Goal: Task Accomplishment & Management: Manage account settings

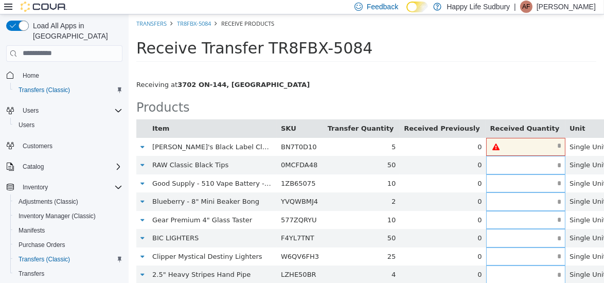
scroll to position [2, 0]
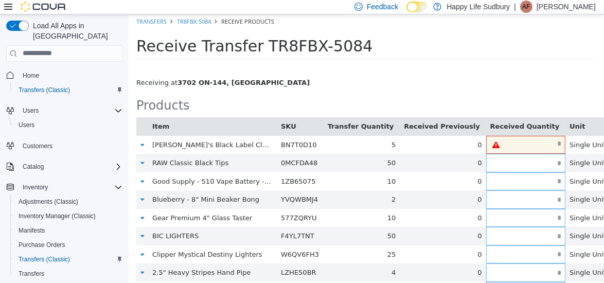
click at [374, 85] on div "Receiving at 3702 ON-144, Chelmsford" at bounding box center [365, 82] width 475 height 10
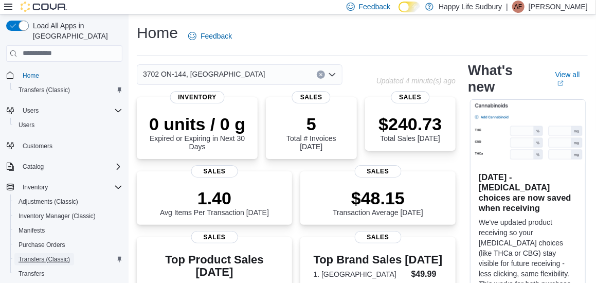
click at [44, 255] on span "Transfers (Classic)" at bounding box center [44, 259] width 51 height 8
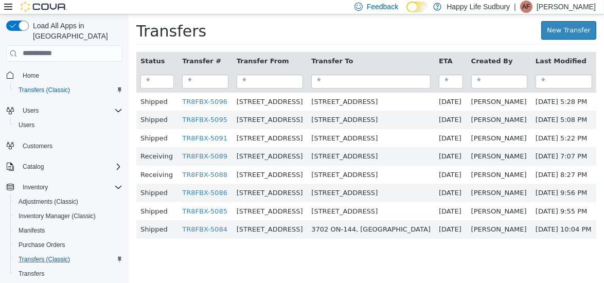
drag, startPoint x: 250, startPoint y: 158, endPoint x: 293, endPoint y: -25, distance: 188.7
click at [293, 14] on html "× Transfers New Transfer Status Transfer # Transfer From Transfer To ETA Create…" at bounding box center [365, 131] width 475 height 235
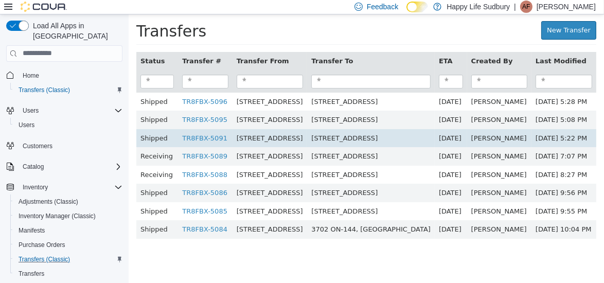
drag, startPoint x: 293, startPoint y: -25, endPoint x: 291, endPoint y: 135, distance: 160.5
click at [291, 135] on span "42 Lakeshore Dr, North Bay" at bounding box center [269, 138] width 66 height 8
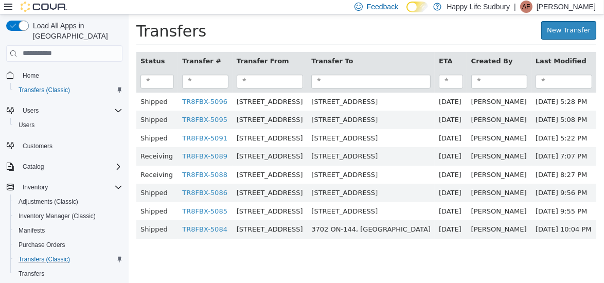
click at [275, 244] on div "Status Transfer # Transfer From Transfer To ETA Created By Last Modified Shippe…" at bounding box center [365, 150] width 475 height 198
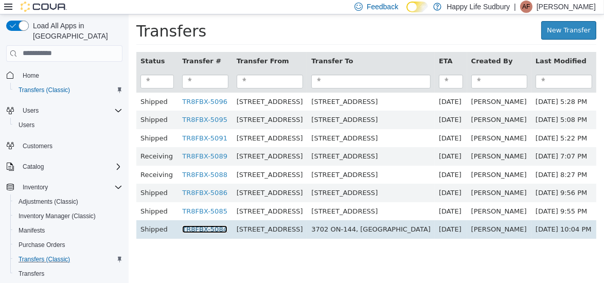
click at [186, 228] on link "TR8FBX-5084" at bounding box center [204, 229] width 45 height 8
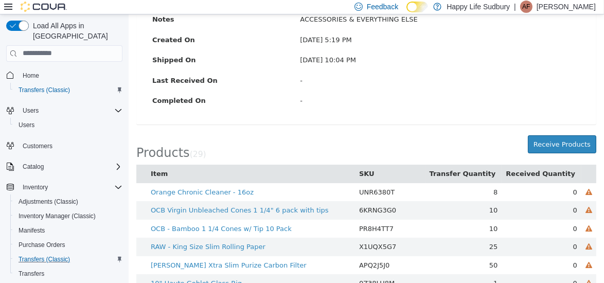
scroll to position [176, 0]
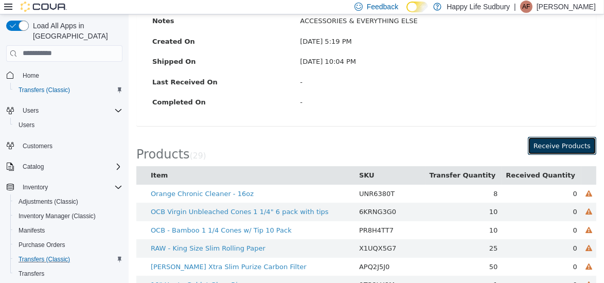
click at [563, 147] on button "Receive Products" at bounding box center [561, 145] width 68 height 19
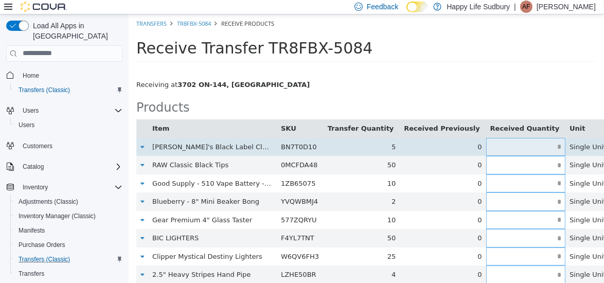
click at [515, 145] on input "text" at bounding box center [526, 146] width 80 height 8
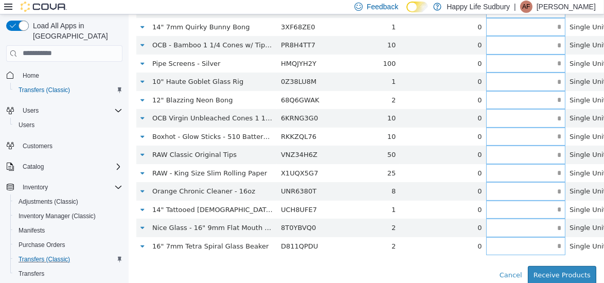
scroll to position [413, 0]
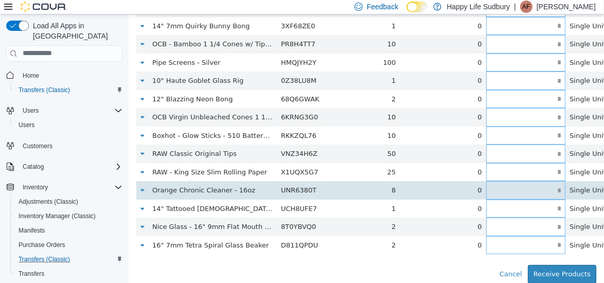
click at [515, 182] on td at bounding box center [526, 190] width 80 height 19
click at [517, 192] on input "text" at bounding box center [526, 190] width 80 height 8
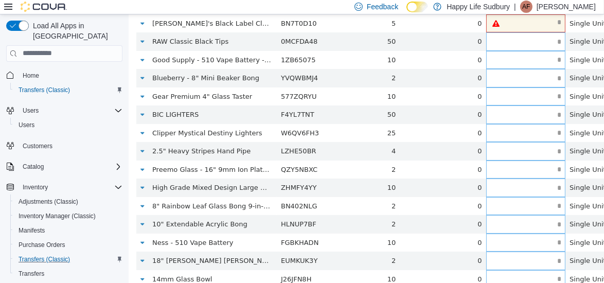
scroll to position [83, 0]
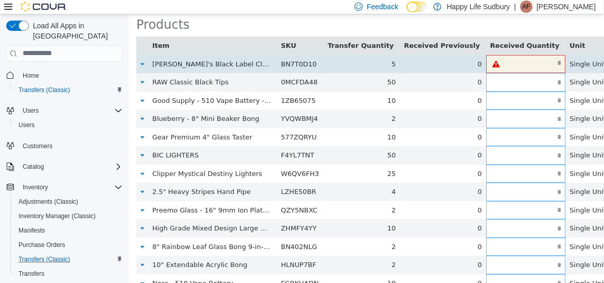
type input "*"
click at [508, 62] on input "text" at bounding box center [535, 63] width 60 height 8
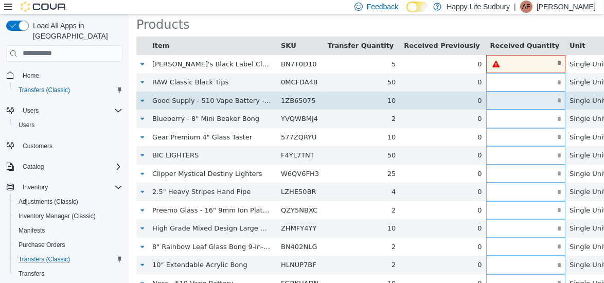
type input "*"
click at [504, 98] on input "text" at bounding box center [526, 100] width 80 height 8
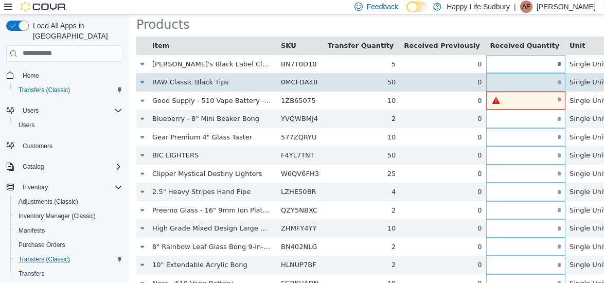
click at [513, 78] on input "text" at bounding box center [526, 82] width 80 height 8
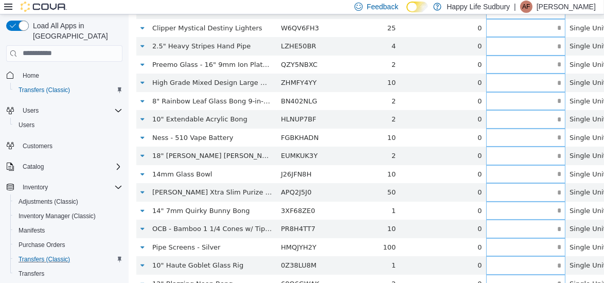
scroll to position [228, 0]
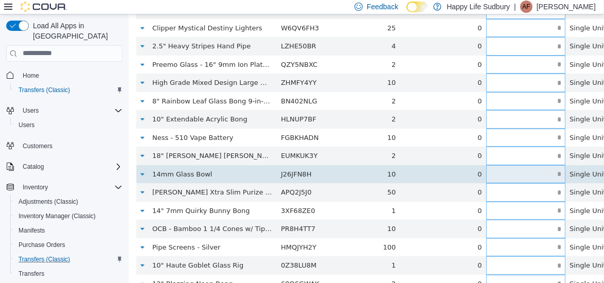
click at [516, 175] on input "text" at bounding box center [526, 174] width 80 height 8
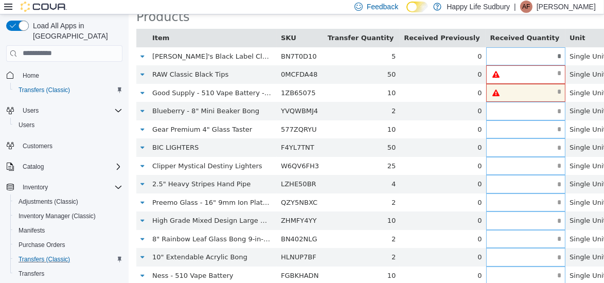
scroll to position [90, 0]
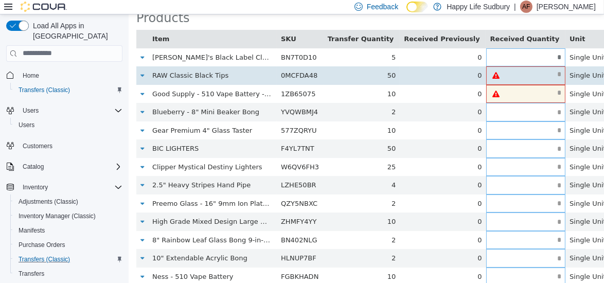
type input "**"
click at [505, 73] on input "text" at bounding box center [535, 74] width 60 height 8
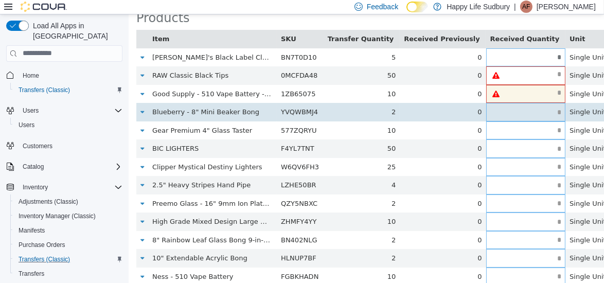
click at [513, 111] on input "text" at bounding box center [526, 112] width 80 height 8
type input "*"
